Goal: Information Seeking & Learning: Learn about a topic

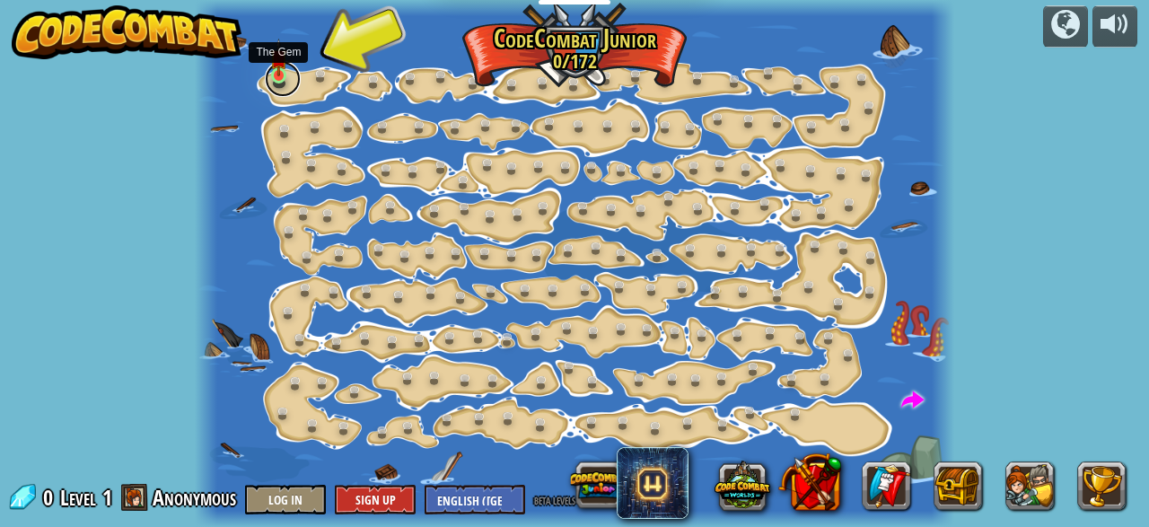
click at [268, 79] on link at bounding box center [283, 79] width 36 height 36
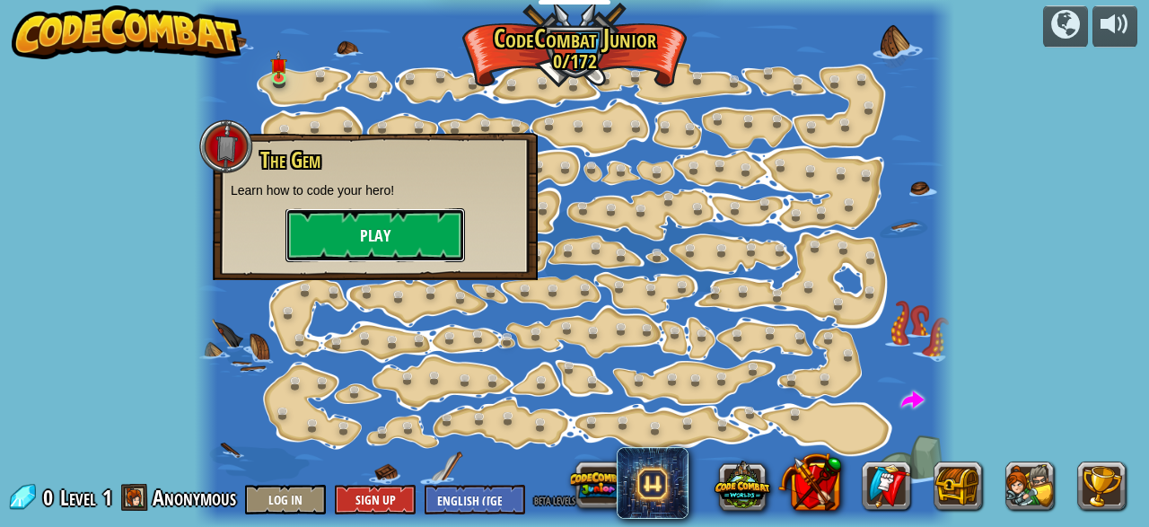
click at [371, 222] on button "Play" at bounding box center [375, 235] width 180 height 54
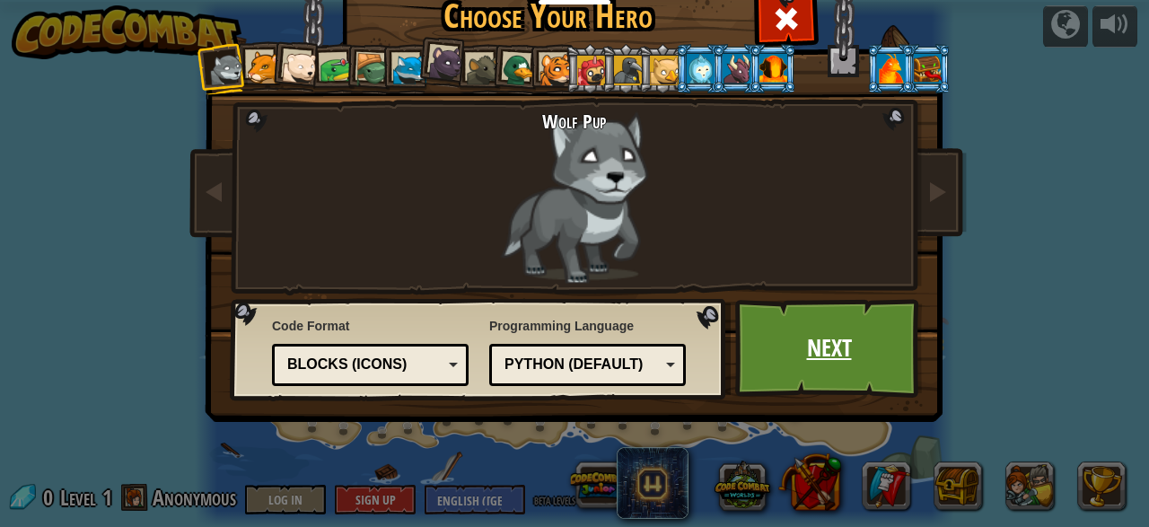
click at [806, 321] on link "Next" at bounding box center [829, 348] width 188 height 99
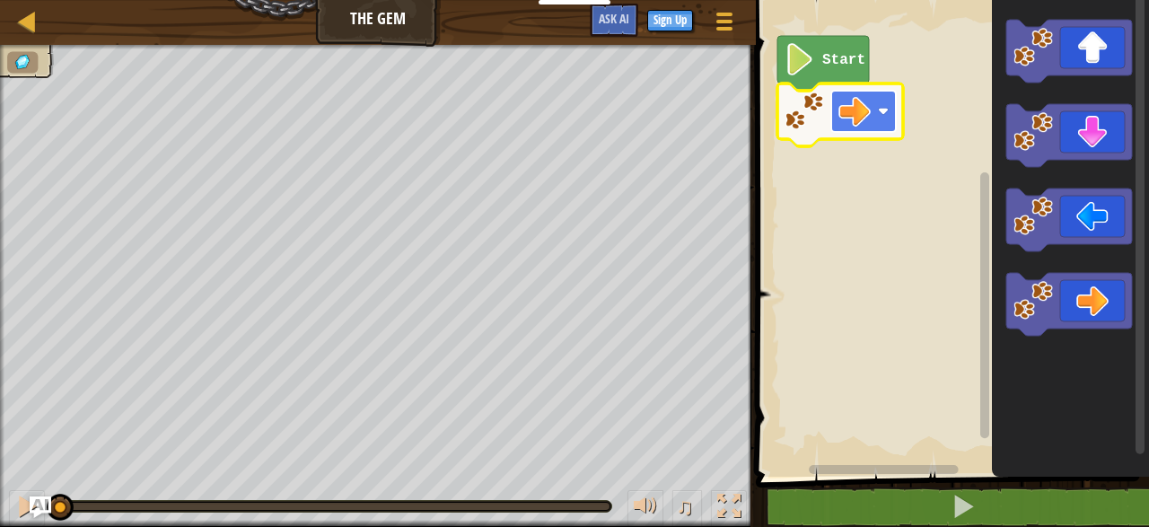
click at [845, 98] on g "Start" at bounding box center [840, 91] width 126 height 110
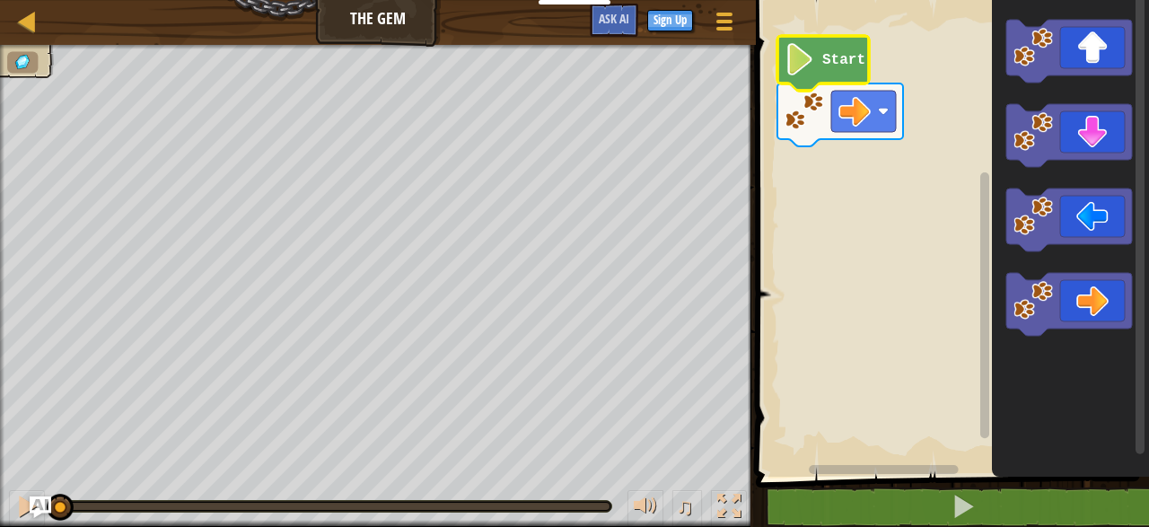
click at [812, 57] on icon "Blockly Workspace" at bounding box center [823, 63] width 92 height 55
click at [957, 122] on rect "Blockly Workspace" at bounding box center [950, 234] width 399 height 486
click at [813, 60] on icon "Blockly Workspace" at bounding box center [823, 63] width 92 height 55
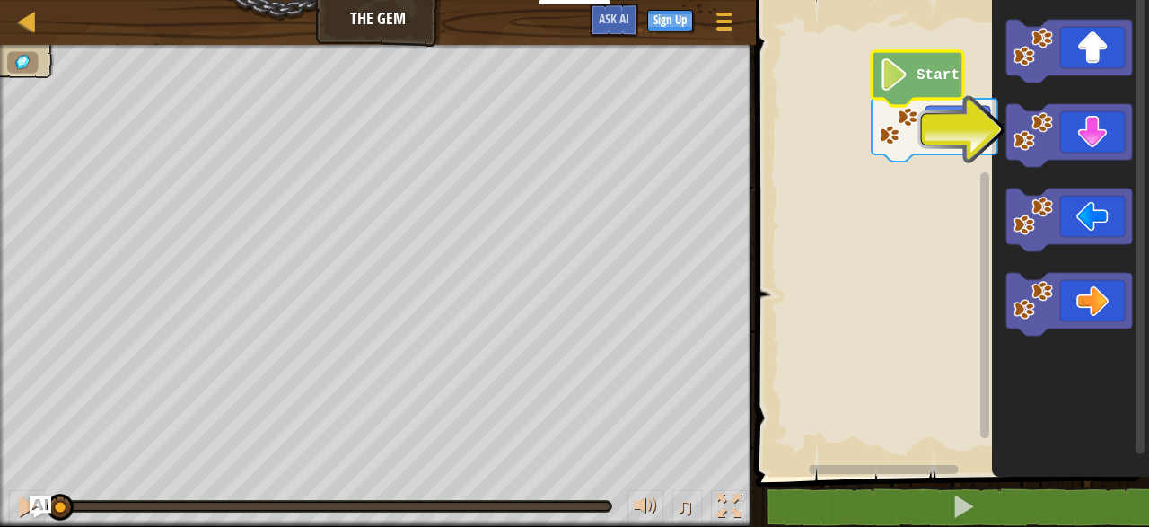
click at [908, 75] on g "Blockly Workspace" at bounding box center [950, 234] width 399 height 486
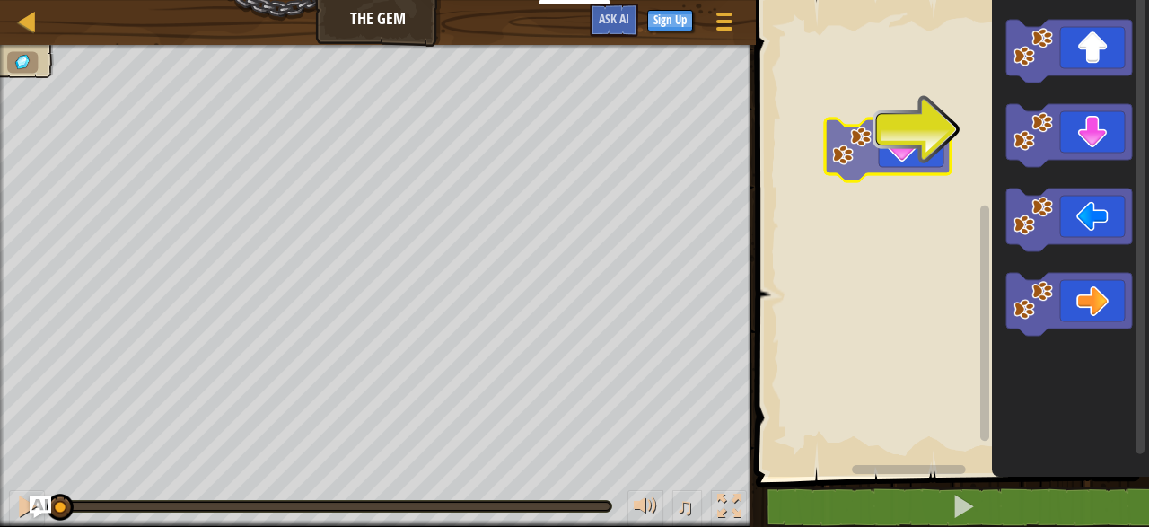
click at [828, 151] on div "Blockly Workspace" at bounding box center [950, 234] width 399 height 486
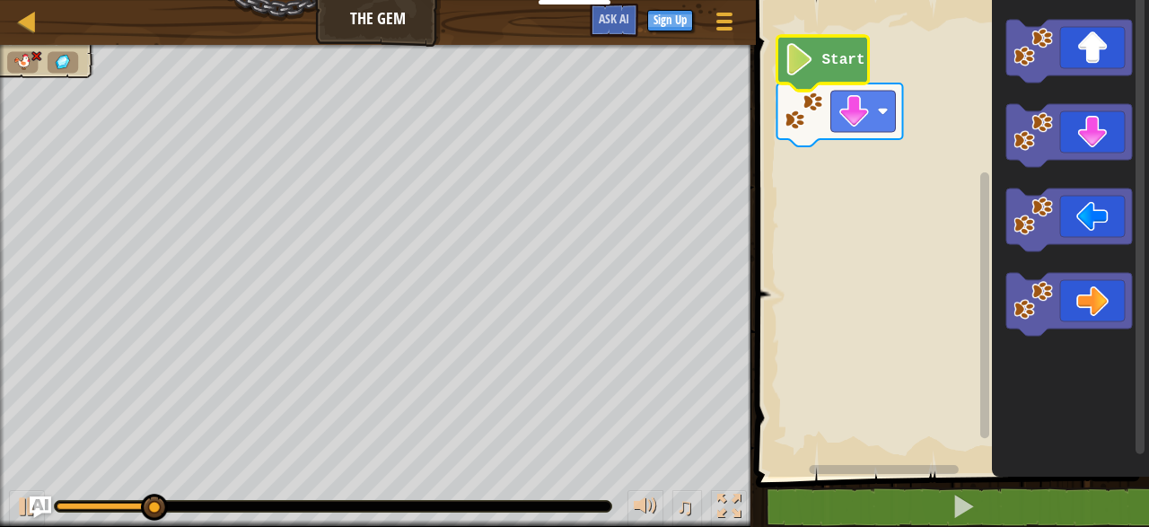
click at [816, 57] on icon "Blockly Workspace" at bounding box center [823, 63] width 92 height 55
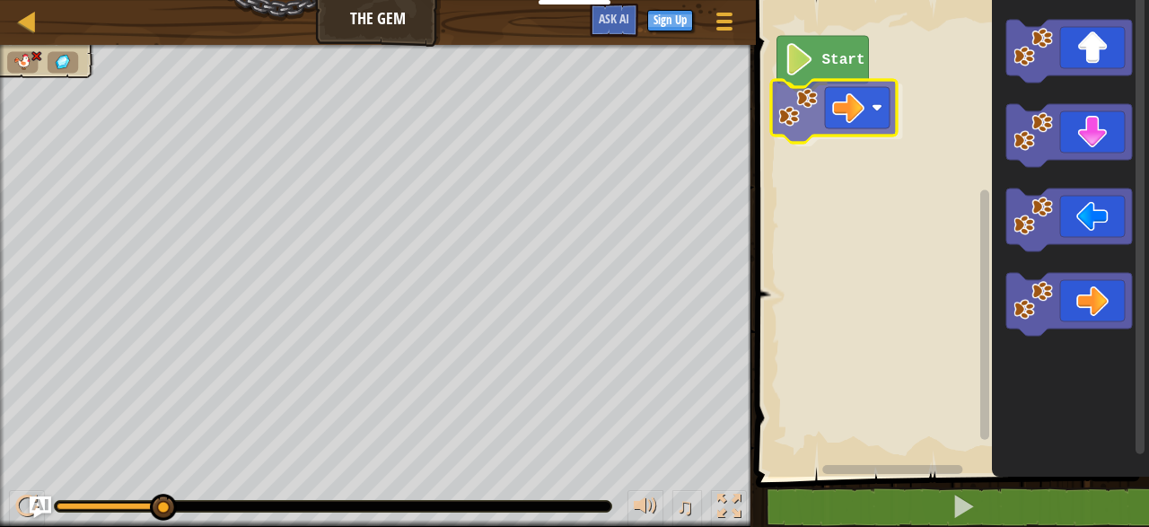
click at [868, 130] on div "Start" at bounding box center [950, 234] width 399 height 486
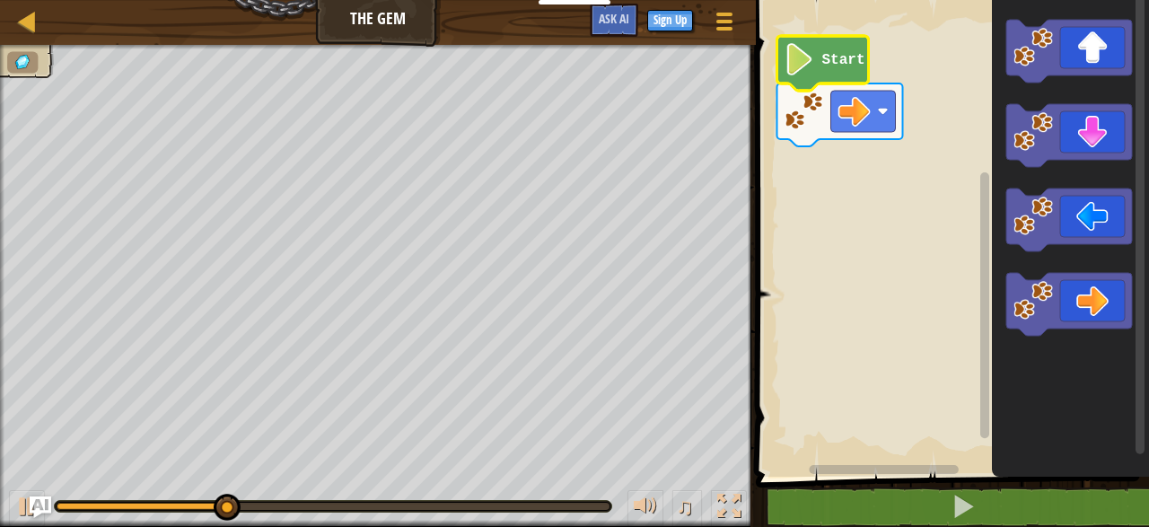
click at [819, 67] on icon "Blockly Workspace" at bounding box center [823, 63] width 92 height 55
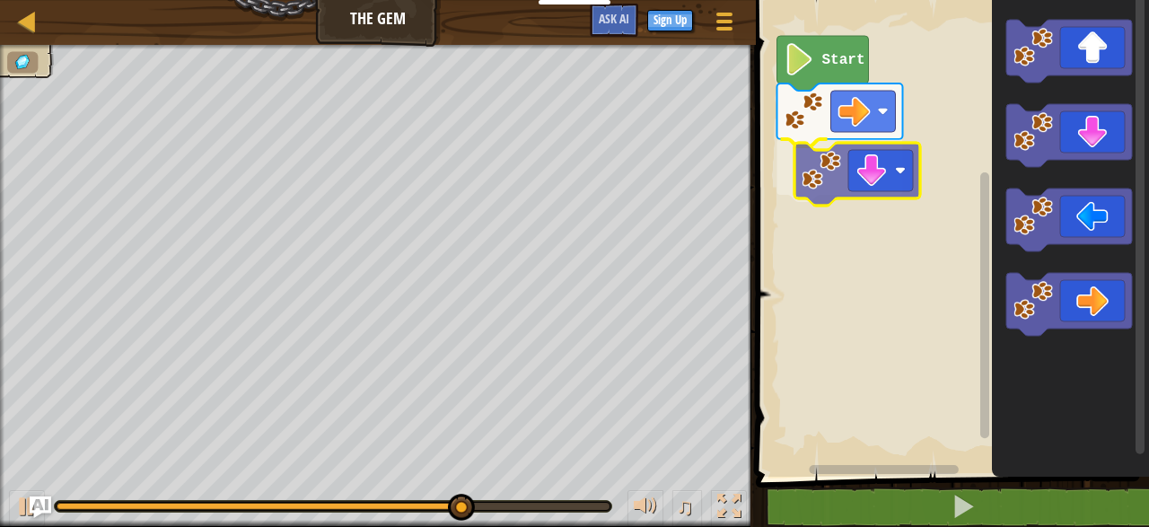
click at [847, 167] on div "Start" at bounding box center [950, 234] width 399 height 486
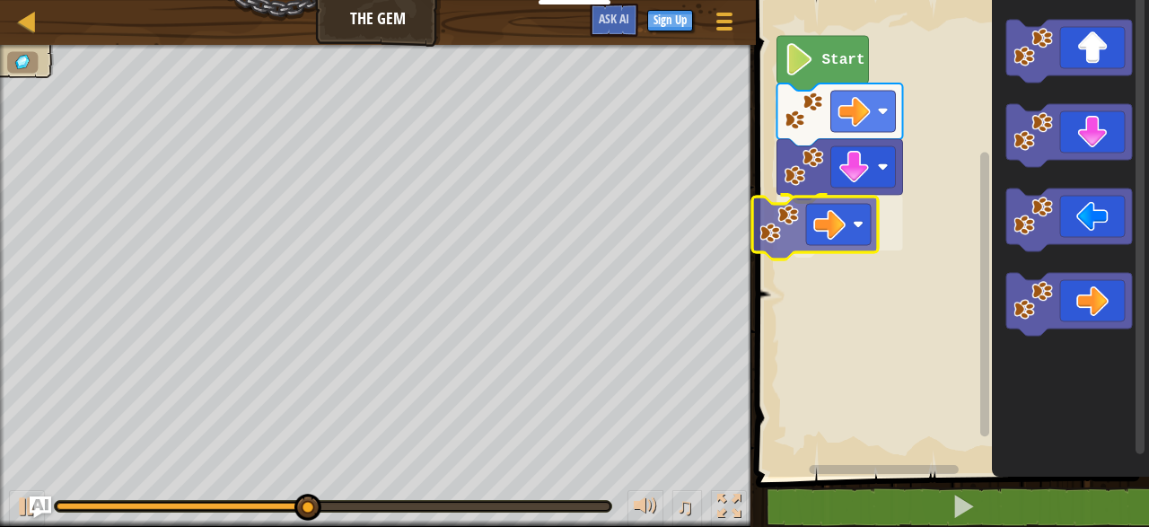
click at [841, 213] on div "Start" at bounding box center [950, 234] width 399 height 486
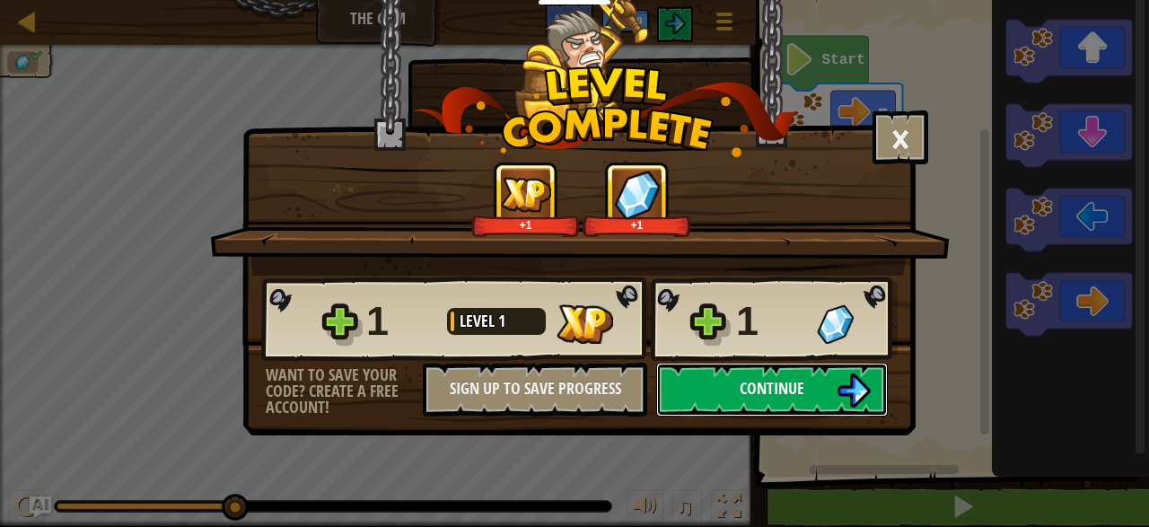
click at [787, 383] on span "Continue" at bounding box center [772, 388] width 65 height 22
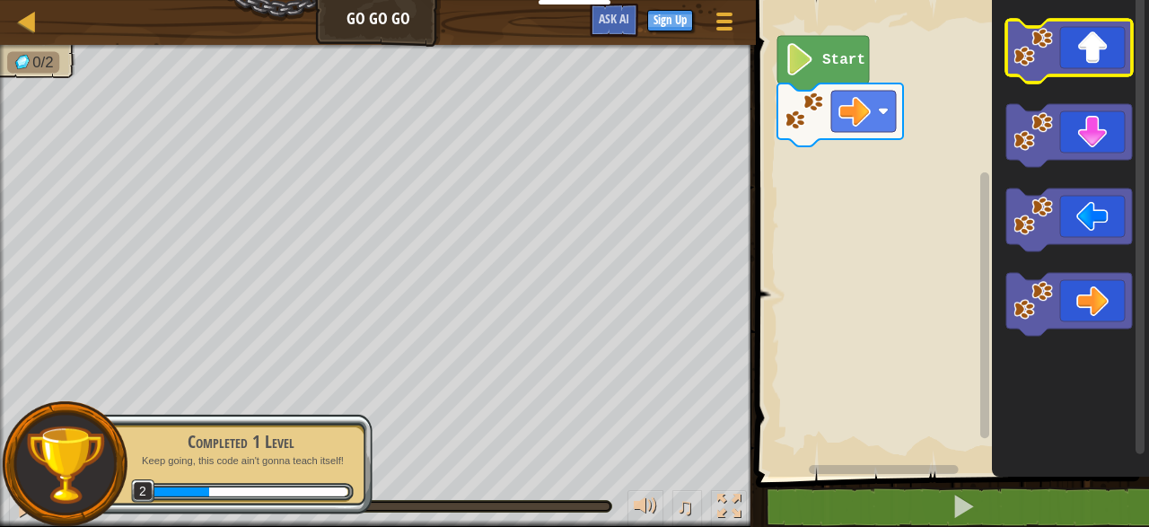
click at [1093, 57] on icon "Blockly Workspace" at bounding box center [1069, 51] width 126 height 63
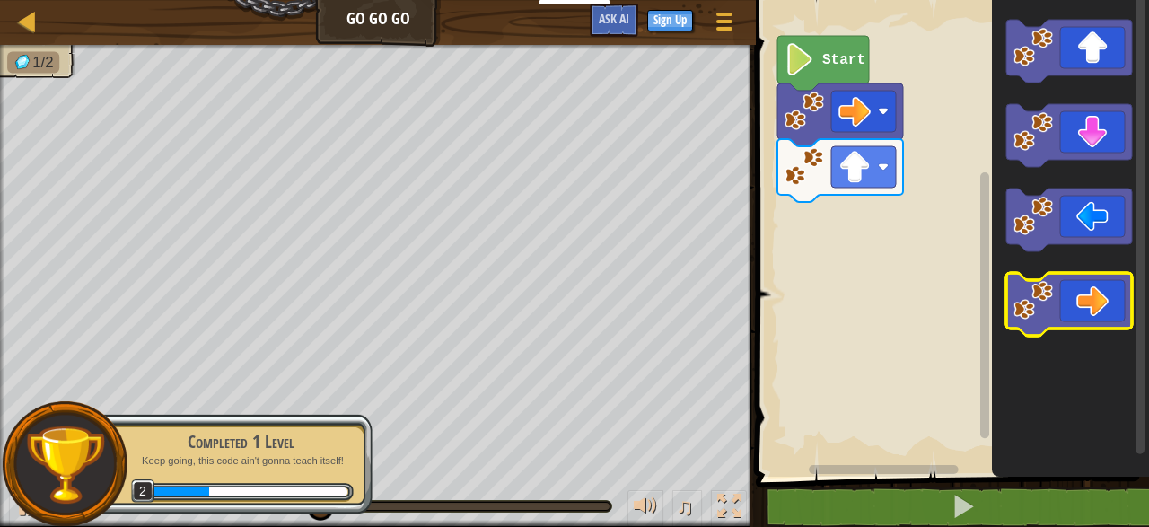
click at [1105, 303] on icon "Blockly Workspace" at bounding box center [1069, 304] width 126 height 63
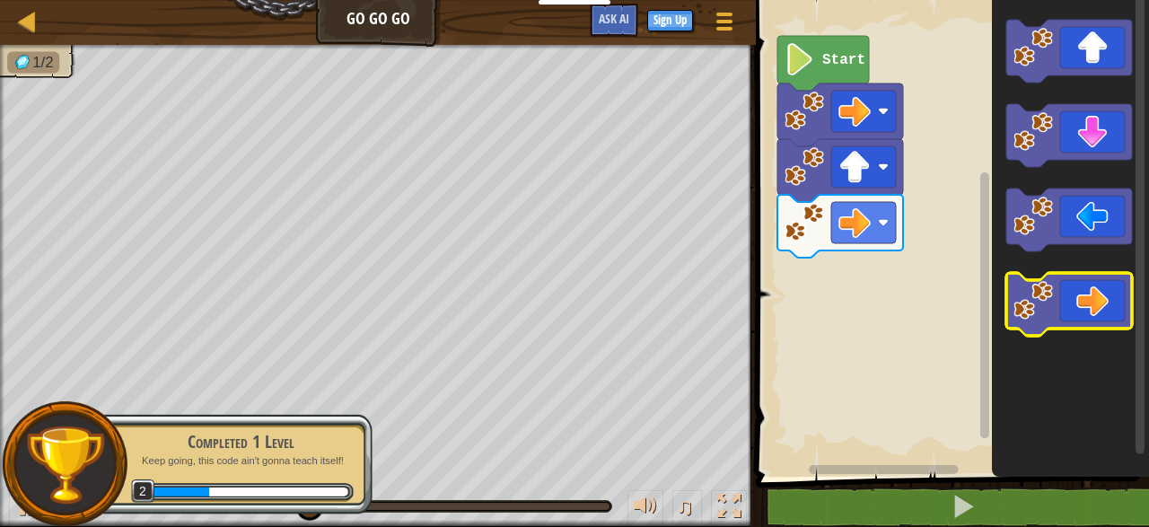
click at [1122, 275] on icon "Blockly Workspace" at bounding box center [1069, 304] width 126 height 63
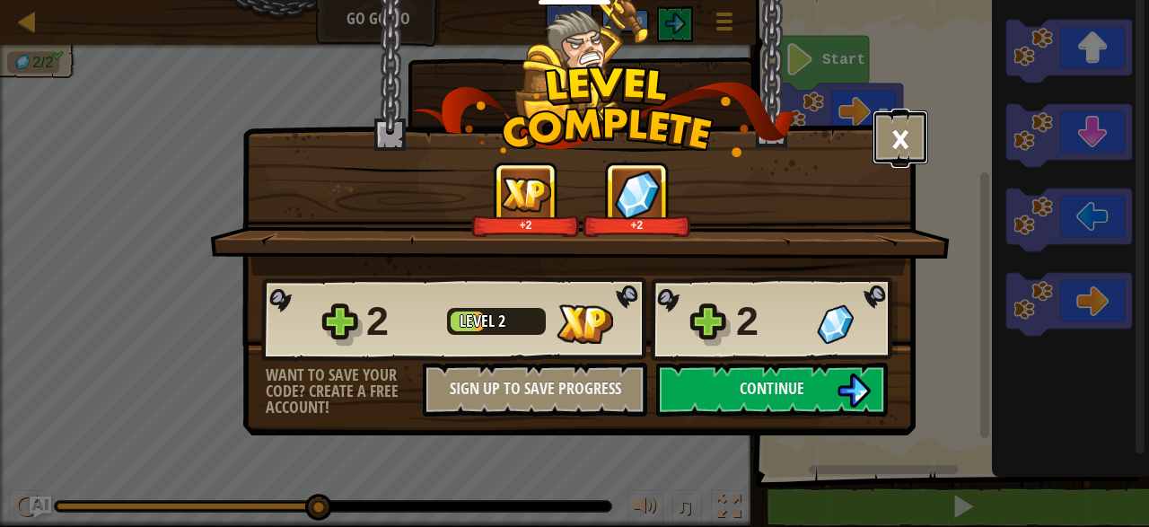
click at [916, 135] on button "×" at bounding box center [901, 137] width 56 height 54
